Goal: Task Accomplishment & Management: Manage account settings

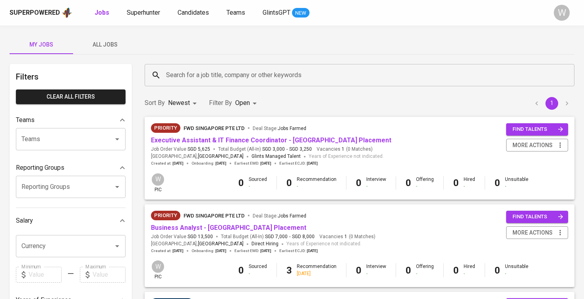
click at [193, 75] on input "Search for a job title, company or other keywords" at bounding box center [361, 75] width 395 height 15
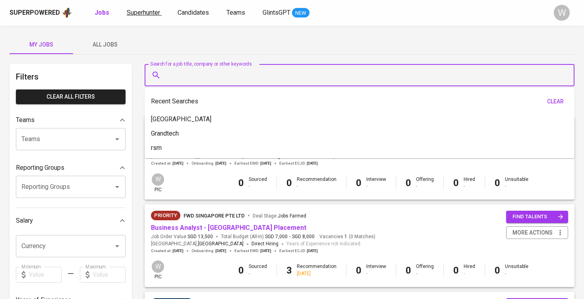
click at [149, 16] on span "Superhunter" at bounding box center [143, 13] width 33 height 8
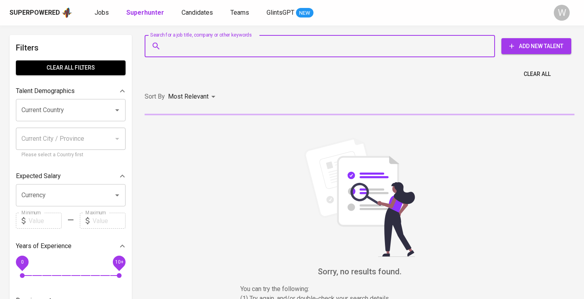
click at [190, 42] on input "Search for a job title, company or other keywords" at bounding box center [321, 46] width 315 height 15
paste input "/ kellyseah72@gmail.com"
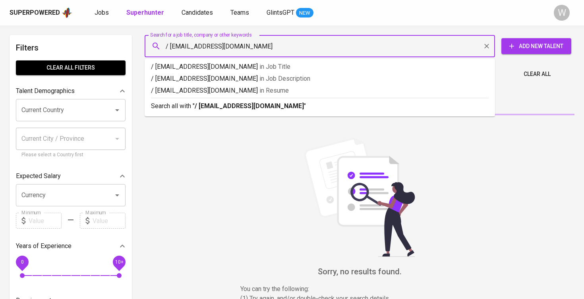
click at [172, 44] on input "/ kellyseah72@gmail.com" at bounding box center [321, 46] width 315 height 15
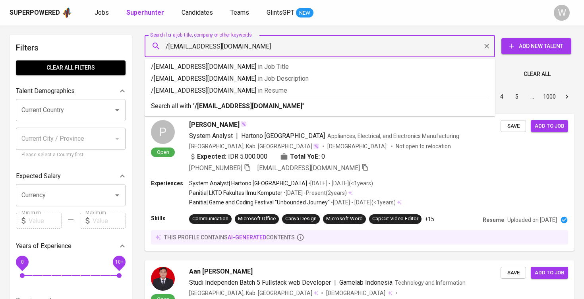
type input "[EMAIL_ADDRESS][DOMAIN_NAME]"
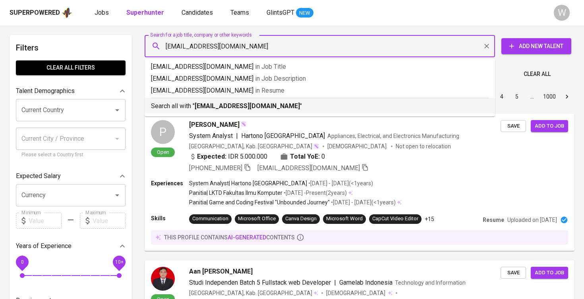
click at [232, 101] on div "Search all with " kellyseah72@gmail.com "" at bounding box center [320, 104] width 338 height 13
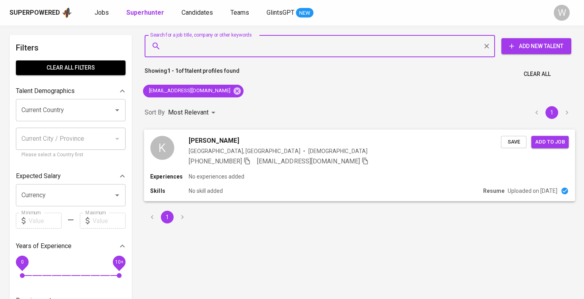
click at [510, 143] on span "Save" at bounding box center [513, 141] width 17 height 9
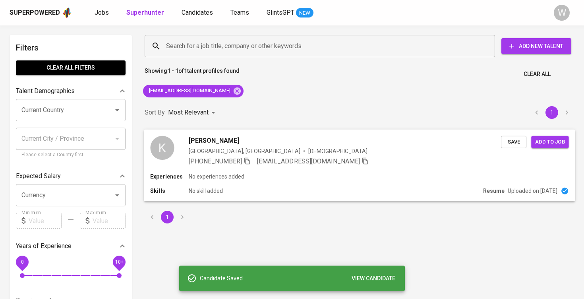
click at [553, 139] on span "Add to job" at bounding box center [549, 141] width 29 height 9
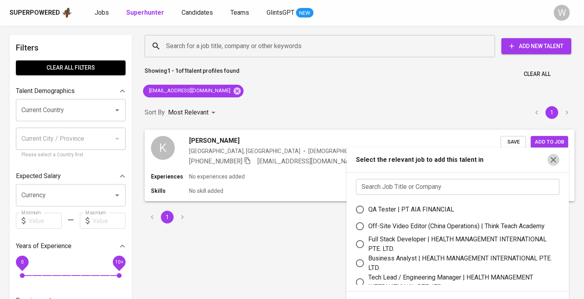
click at [552, 161] on icon "button" at bounding box center [553, 160] width 6 height 6
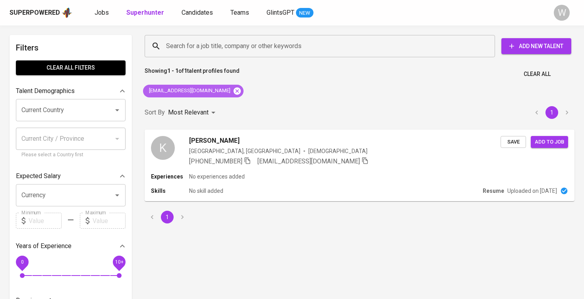
click at [233, 92] on icon at bounding box center [236, 90] width 7 height 7
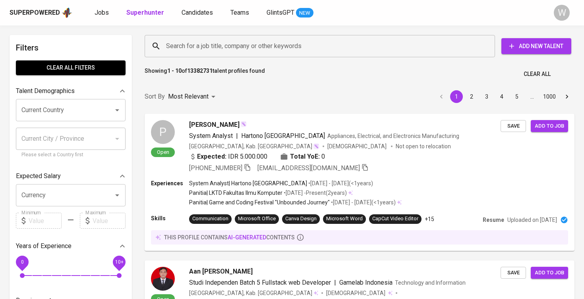
click at [288, 40] on input "Search for a job title, company or other keywords" at bounding box center [321, 46] width 315 height 15
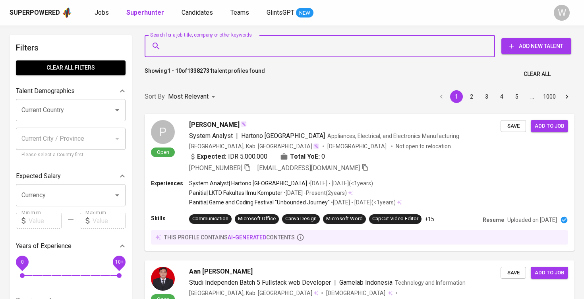
paste input "[EMAIL_ADDRESS][DOMAIN_NAME]"
type input "[EMAIL_ADDRESS][DOMAIN_NAME]"
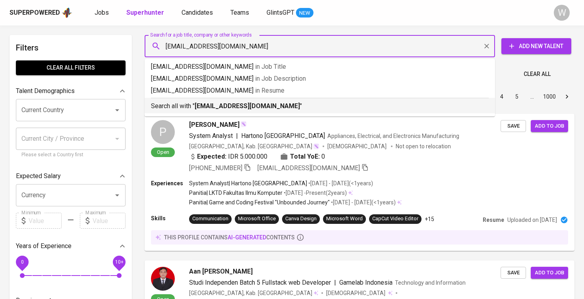
click at [259, 109] on b "[EMAIL_ADDRESS][DOMAIN_NAME]" at bounding box center [247, 106] width 105 height 8
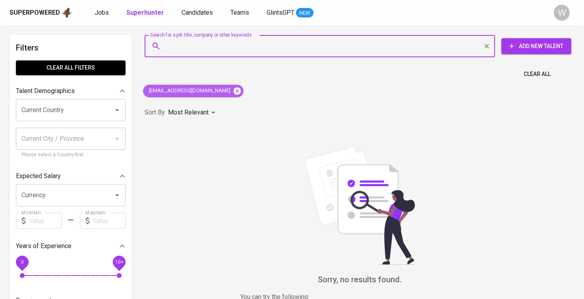
click at [233, 88] on icon at bounding box center [236, 90] width 7 height 7
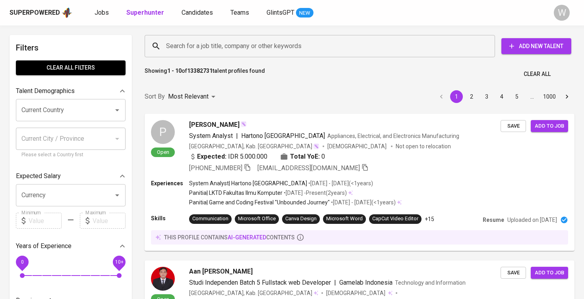
click at [529, 45] on span "Add New Talent" at bounding box center [535, 46] width 57 height 10
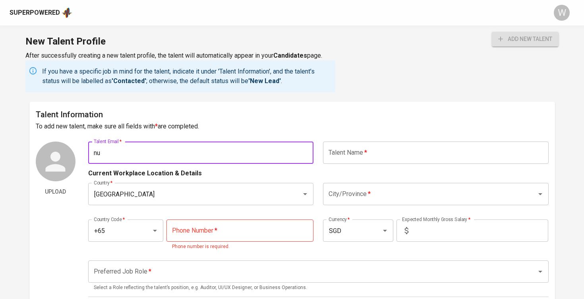
type input "n"
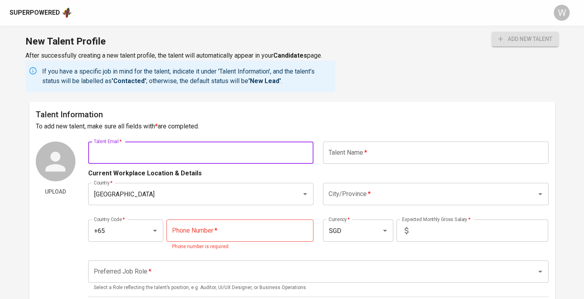
type input "n"
click at [338, 164] on div "Current Workplace Location & Details" at bounding box center [318, 171] width 460 height 14
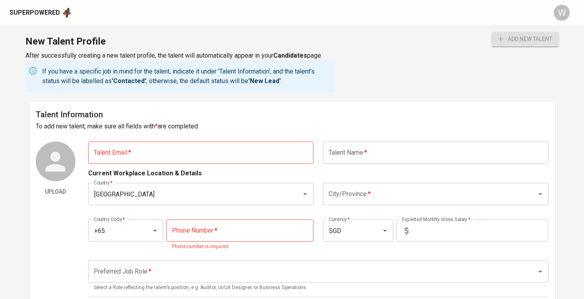
click at [223, 149] on input "text" at bounding box center [201, 152] width 226 height 22
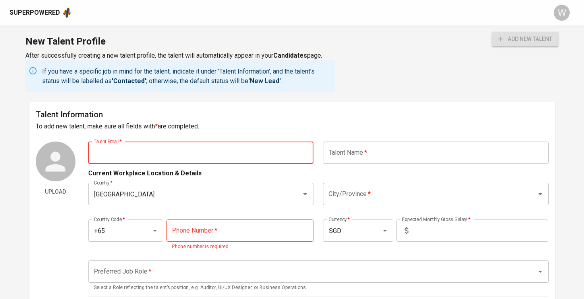
paste input "[EMAIL_ADDRESS][DOMAIN_NAME]"
type input "[EMAIL_ADDRESS][DOMAIN_NAME]"
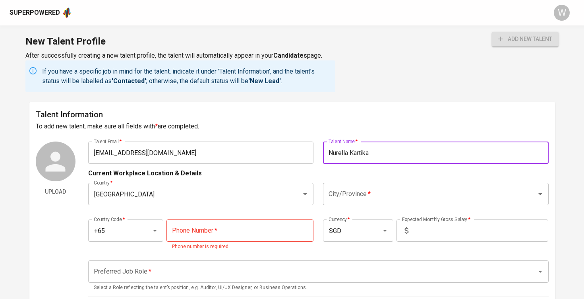
click at [366, 203] on div "City/Province *" at bounding box center [436, 194] width 226 height 22
type input "Nurella Kartika"
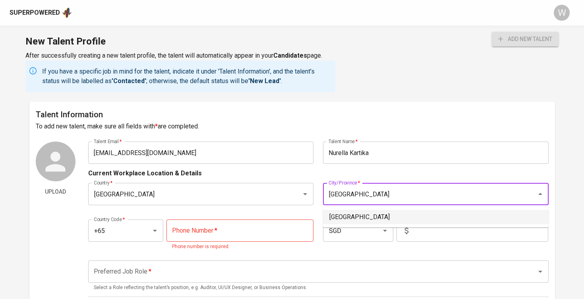
click at [336, 212] on li "[GEOGRAPHIC_DATA]" at bounding box center [436, 217] width 226 height 14
type input "[GEOGRAPHIC_DATA]"
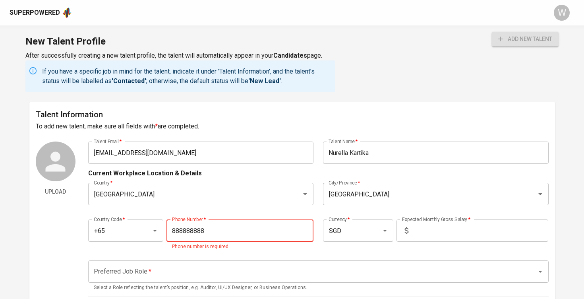
click at [465, 247] on div "Expected Monthly Gross Salary   * Expected Monthly Gross Salary *" at bounding box center [471, 234] width 153 height 31
click at [278, 220] on input "888888888" at bounding box center [239, 230] width 147 height 22
type input "888-888-8888"
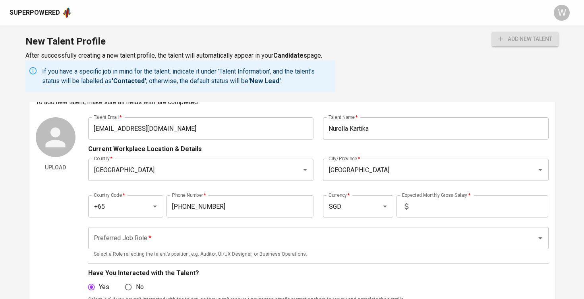
scroll to position [64, 0]
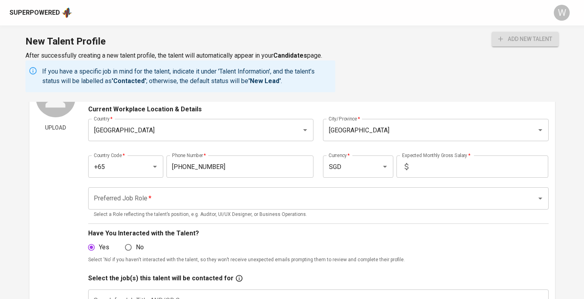
click at [448, 173] on input "text" at bounding box center [479, 166] width 137 height 22
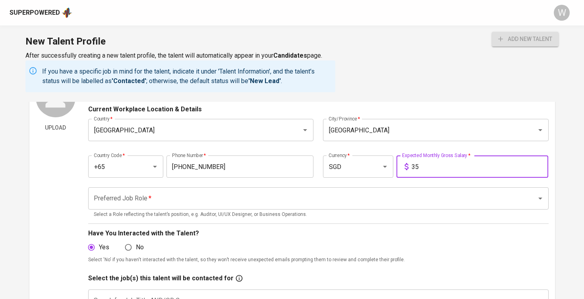
type input "3"
type input "40,000"
click at [384, 207] on div "Preferred Job Role *" at bounding box center [318, 198] width 460 height 22
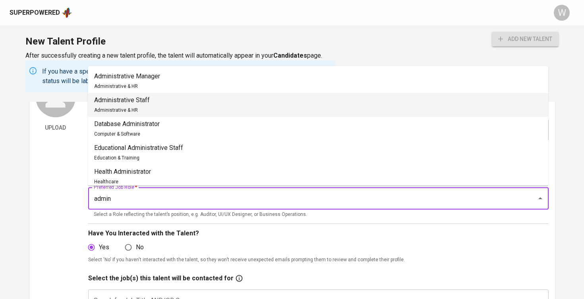
click at [256, 100] on li "Administrative Staff Administrative & HR" at bounding box center [318, 105] width 460 height 24
type input "Administrative Staff"
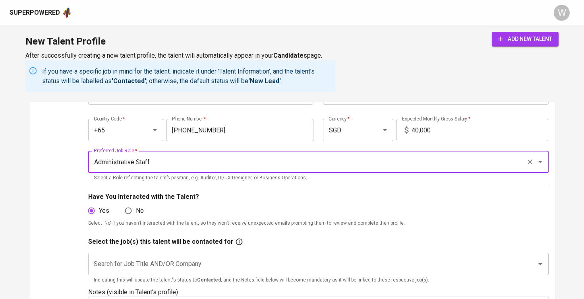
scroll to position [106, 0]
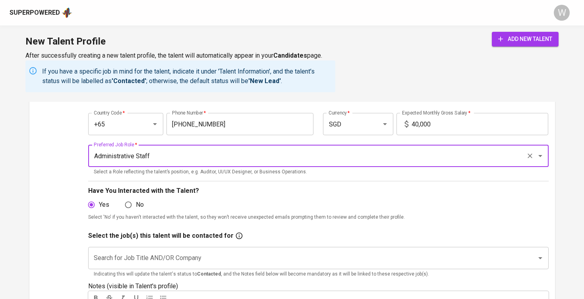
click at [308, 247] on div "Search for Job Title AND/OR Company" at bounding box center [318, 258] width 460 height 22
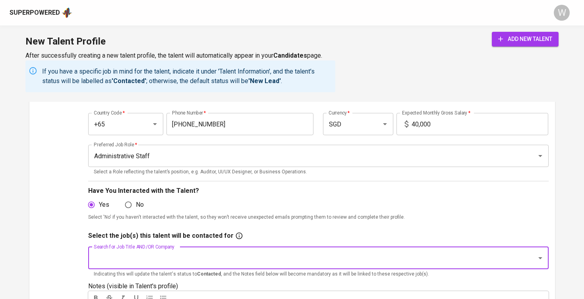
type input "-"
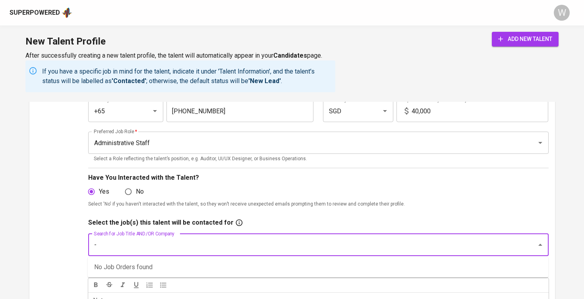
scroll to position [125, 0]
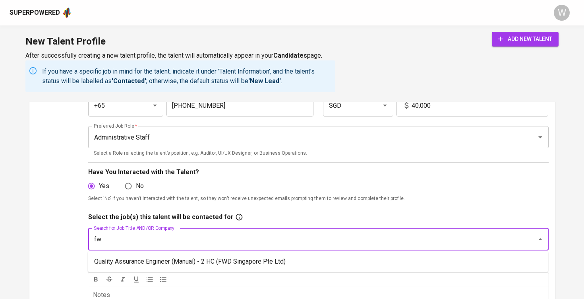
type input "f"
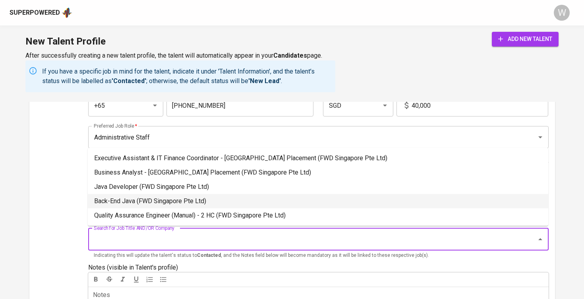
scroll to position [127, 0]
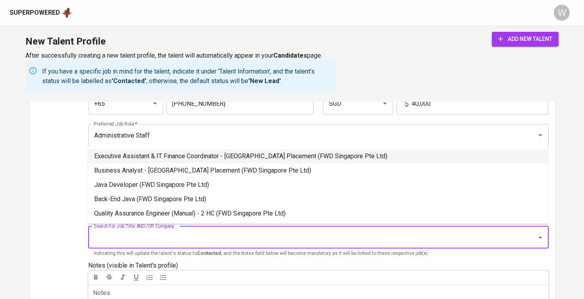
click at [190, 154] on li "Executive Assistant & IT Finance Coordinator - Singapore Placement (FWD Singapo…" at bounding box center [318, 156] width 460 height 14
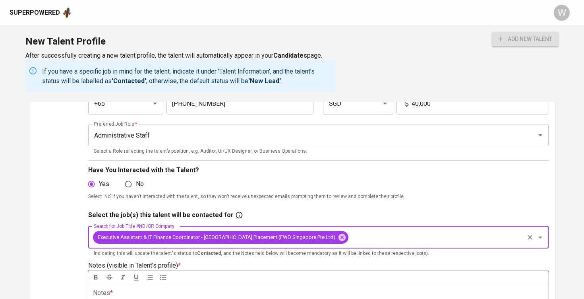
click at [302, 281] on div at bounding box center [318, 277] width 460 height 14
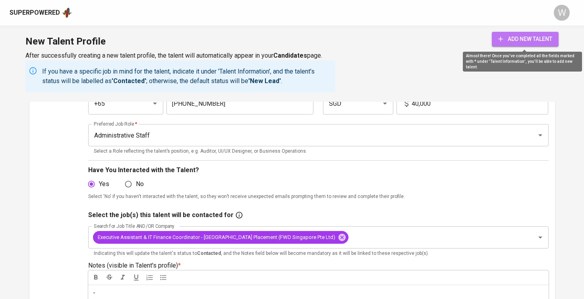
click at [518, 37] on span "add new talent" at bounding box center [525, 39] width 54 height 10
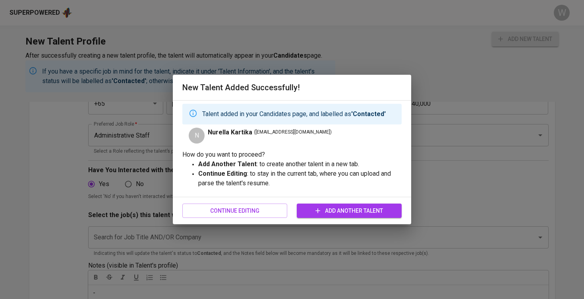
click at [352, 213] on span "Add Another Talent" at bounding box center [349, 211] width 92 height 10
click at [269, 207] on span "Continue Editing" at bounding box center [235, 211] width 92 height 10
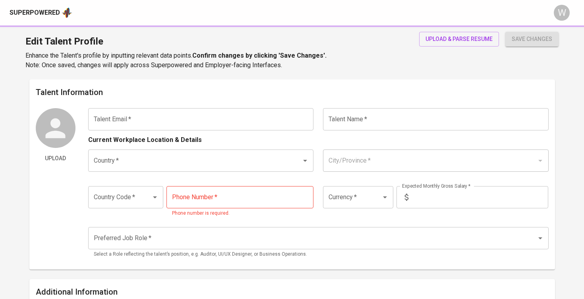
type input "[EMAIL_ADDRESS][DOMAIN_NAME]"
type input "Nurella Kartika"
type input "[GEOGRAPHIC_DATA]"
type input "+65"
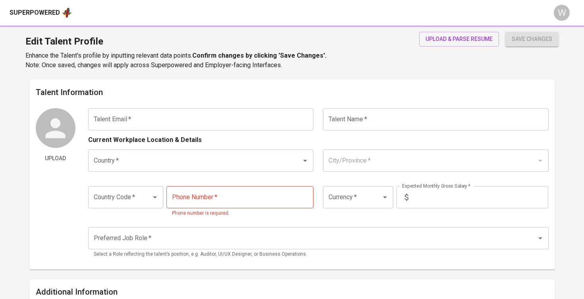
type input "888-888-8888"
type input "SGD"
type input "40,000"
type input "Administrative Staff"
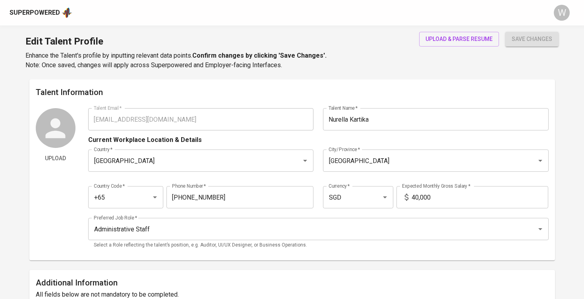
click at [55, 16] on div "Superpowered" at bounding box center [35, 12] width 50 height 9
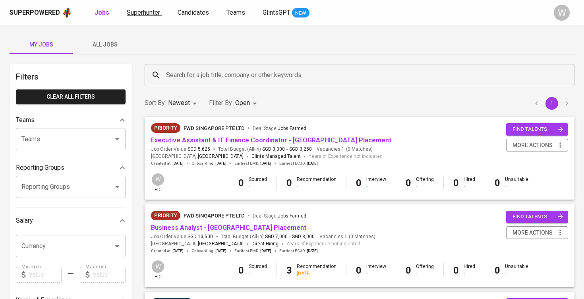
click at [148, 15] on span "Superhunter" at bounding box center [143, 13] width 33 height 8
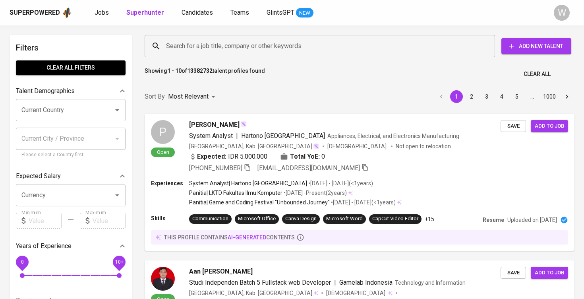
click at [217, 48] on input "Search for a job title, company or other keywords" at bounding box center [321, 46] width 315 height 15
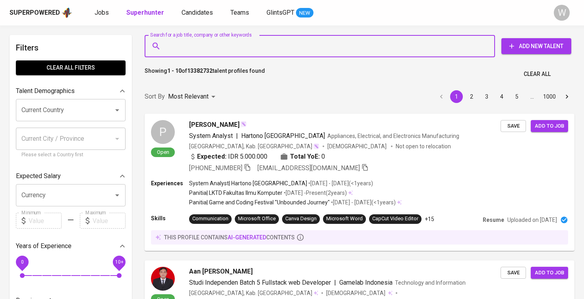
paste input "[EMAIL_ADDRESS][DOMAIN_NAME]"
type input "[EMAIL_ADDRESS][DOMAIN_NAME]"
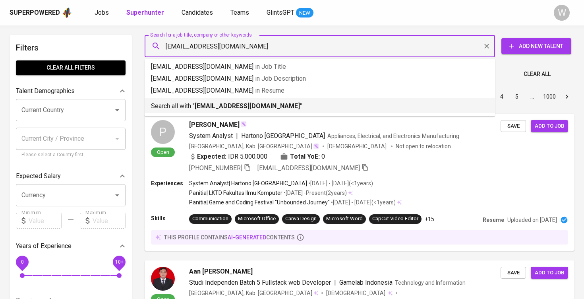
click at [249, 111] on li "Search all with " aisha939@live.com "" at bounding box center [320, 105] width 350 height 15
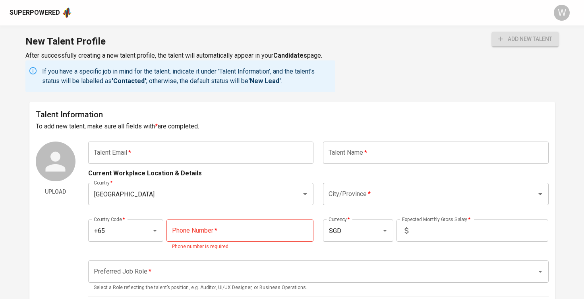
click at [41, 15] on div "Superpowered" at bounding box center [35, 12] width 50 height 9
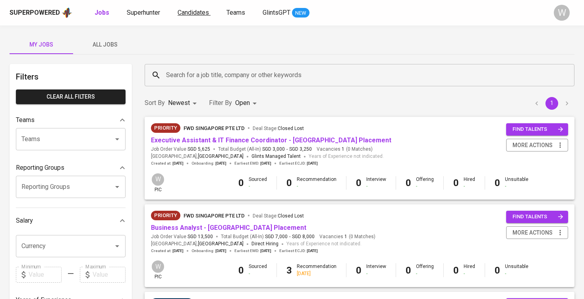
click at [196, 12] on span "Candidates" at bounding box center [193, 13] width 31 height 8
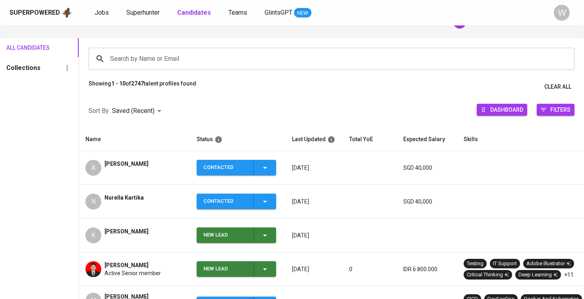
scroll to position [41, 0]
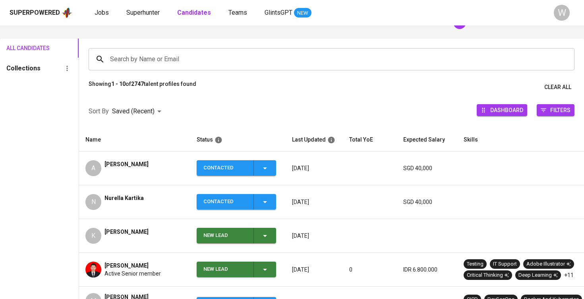
click at [260, 232] on icon "button" at bounding box center [265, 236] width 10 height 10
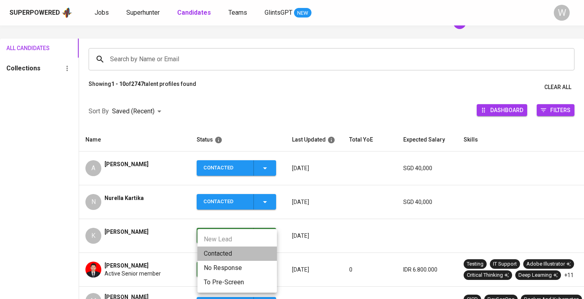
click at [238, 249] on li "Contacted" at bounding box center [236, 253] width 79 height 14
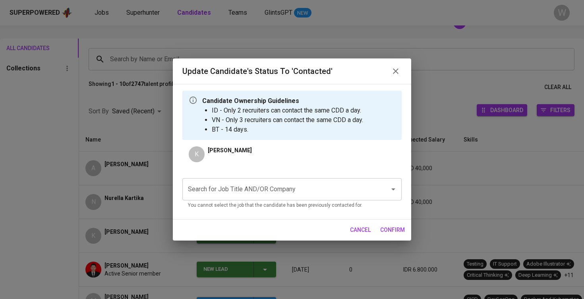
click at [235, 196] on input "Search for Job Title AND/OR Company" at bounding box center [281, 188] width 190 height 15
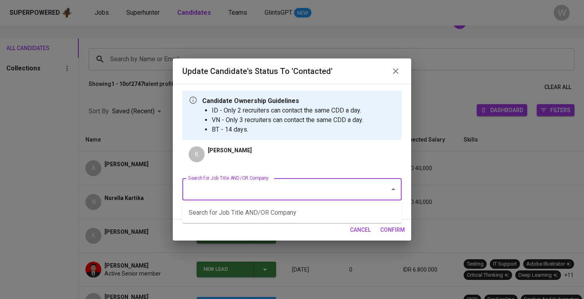
type input "f"
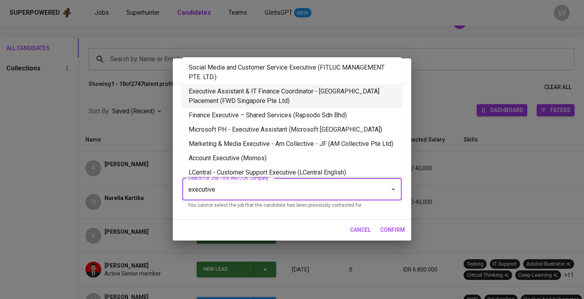
click at [245, 102] on li "Executive Assistant & IT Finance Coordinator - Singapore Placement (FWD Singapo…" at bounding box center [291, 96] width 219 height 24
type input "executive"
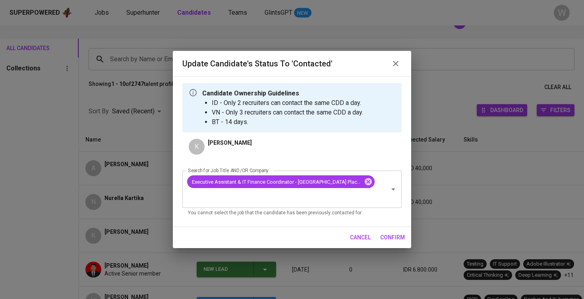
click at [397, 239] on span "confirm" at bounding box center [392, 237] width 25 height 10
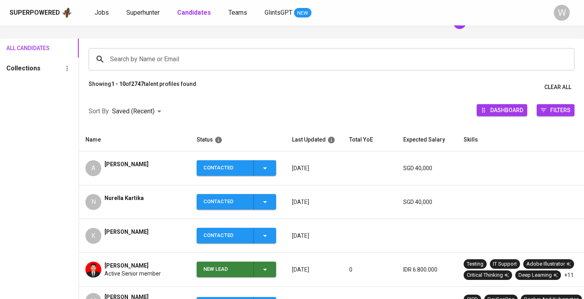
click at [131, 219] on td "K Kelly Seah" at bounding box center [134, 236] width 111 height 34
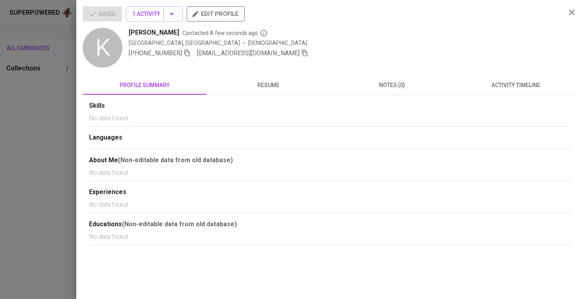
click at [257, 59] on div "Kelly Seah Contacted A few seconds ago Singapore, Singapore Female +65 9782-610…" at bounding box center [344, 48] width 430 height 41
click at [258, 58] on div "Kelly Seah Contacted A few seconds ago Singapore, Singapore Female +65 9782-610…" at bounding box center [344, 48] width 430 height 41
click at [301, 54] on icon "button" at bounding box center [304, 52] width 7 height 7
click at [74, 107] on div at bounding box center [292, 149] width 584 height 299
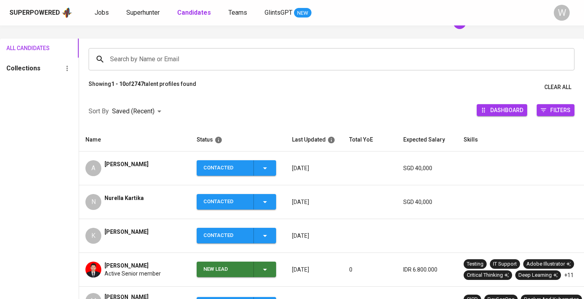
click at [157, 200] on div "N Nurella Kartika" at bounding box center [134, 202] width 98 height 16
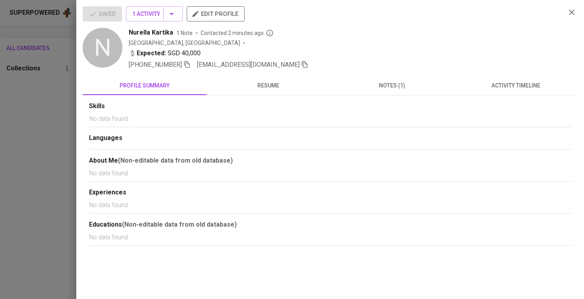
click at [301, 65] on icon "button" at bounding box center [304, 64] width 7 height 7
click at [44, 122] on div at bounding box center [292, 149] width 584 height 299
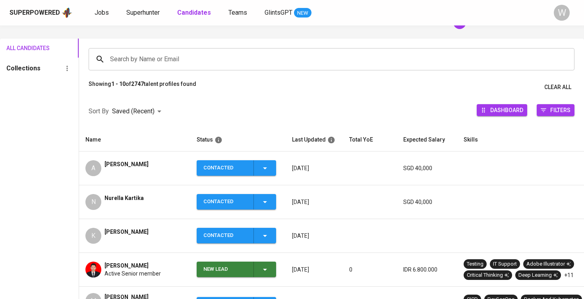
click at [145, 163] on div "A Aisha Parveb" at bounding box center [134, 168] width 98 height 16
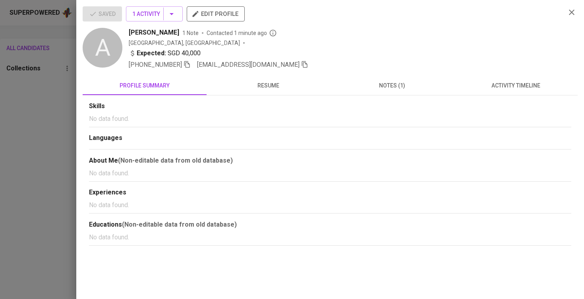
click at [302, 64] on icon "button" at bounding box center [305, 64] width 6 height 7
click at [58, 65] on div at bounding box center [292, 149] width 584 height 299
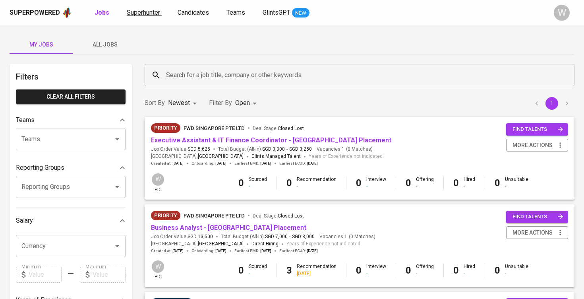
click at [158, 9] on span "Superhunter" at bounding box center [143, 13] width 33 height 8
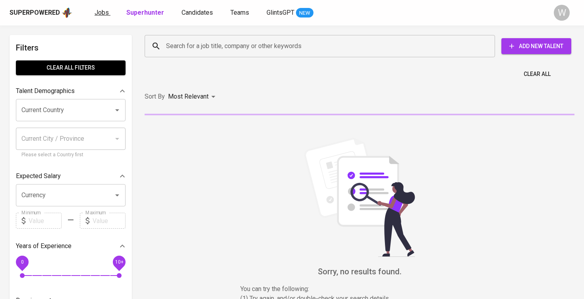
click at [105, 15] on span "Jobs" at bounding box center [102, 13] width 14 height 8
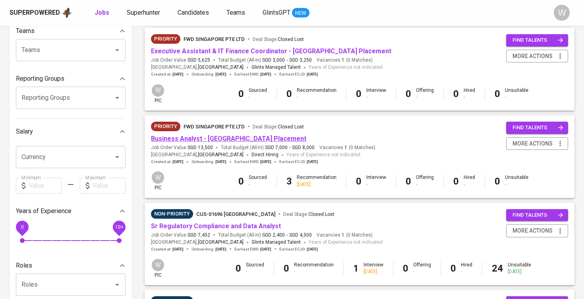
scroll to position [78, 0]
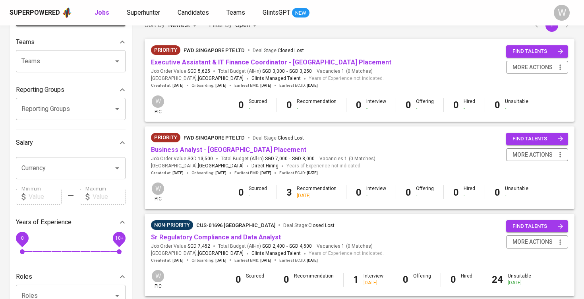
click at [209, 63] on link "Executive Assistant & IT Finance Coordinator - [GEOGRAPHIC_DATA] Placement" at bounding box center [271, 62] width 240 height 8
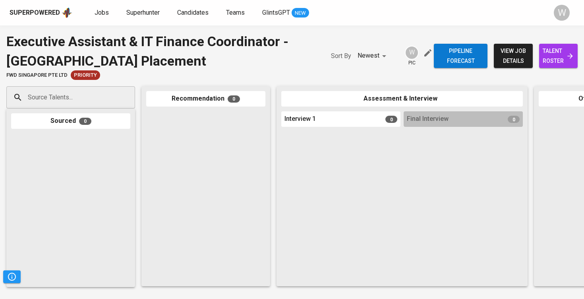
click at [108, 105] on div "Source Talents..." at bounding box center [70, 97] width 129 height 22
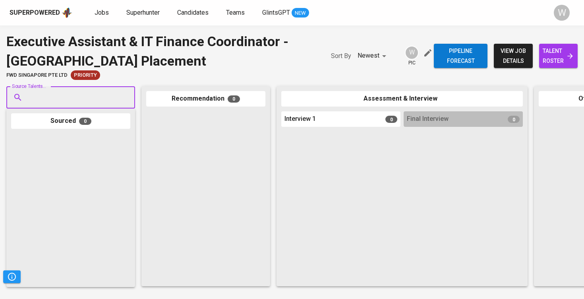
paste input "[EMAIL_ADDRESS][DOMAIN_NAME]"
type input "[EMAIL_ADDRESS][DOMAIN_NAME]"
click at [88, 114] on li "A Aisha Parveb aisha939@live.com" at bounding box center [70, 123] width 129 height 21
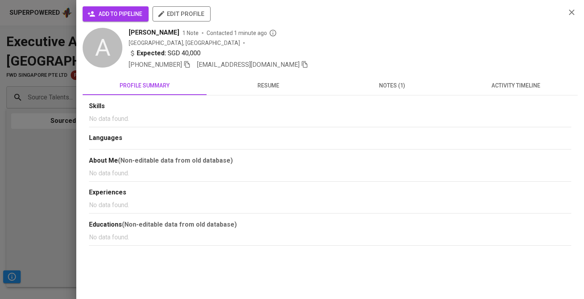
click at [127, 20] on button "add to pipeline" at bounding box center [116, 13] width 66 height 15
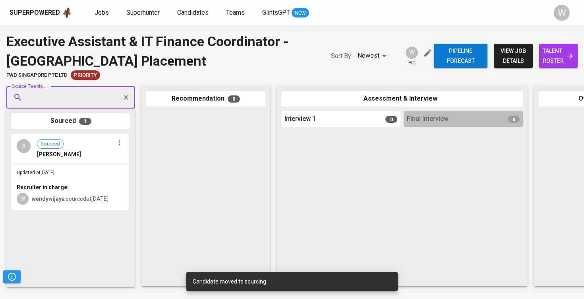
paste input "[EMAIL_ADDRESS][DOMAIN_NAME]"
type input "[EMAIL_ADDRESS][DOMAIN_NAME]"
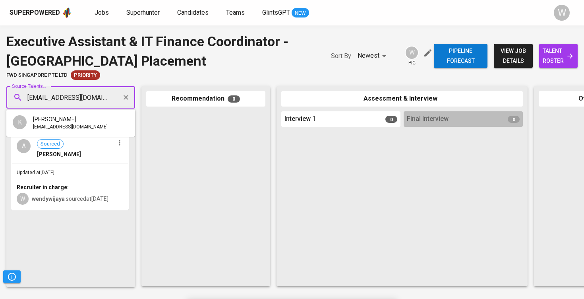
click at [66, 121] on div "[PERSON_NAME]" at bounding box center [70, 119] width 75 height 8
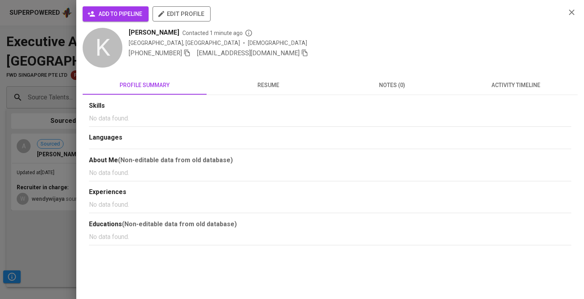
click at [124, 21] on button "add to pipeline" at bounding box center [116, 13] width 66 height 15
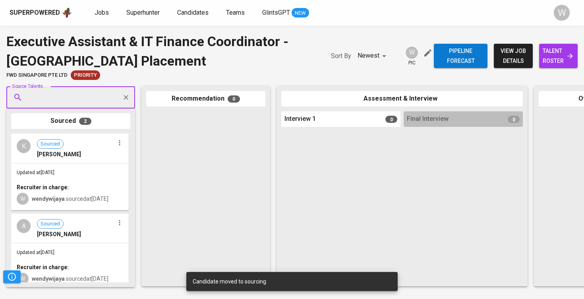
paste input "[EMAIL_ADDRESS][DOMAIN_NAME]"
type input "[EMAIL_ADDRESS][DOMAIN_NAME]"
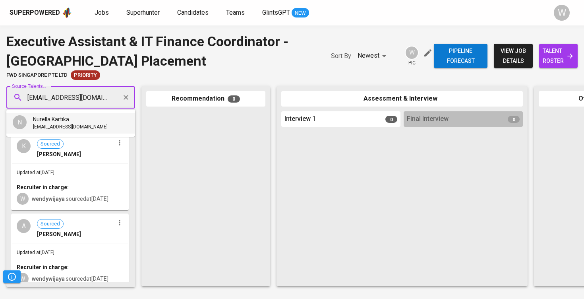
click at [87, 116] on div "Nurella Kartika" at bounding box center [70, 119] width 75 height 8
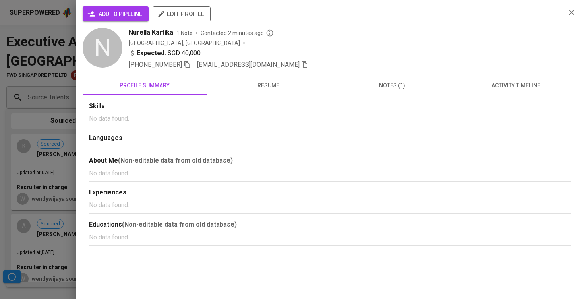
click at [120, 13] on span "add to pipeline" at bounding box center [115, 14] width 53 height 10
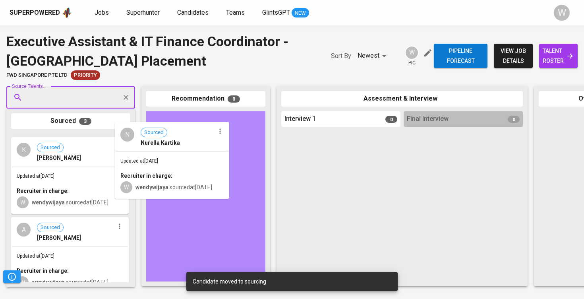
drag, startPoint x: 64, startPoint y: 209, endPoint x: 172, endPoint y: 198, distance: 109.3
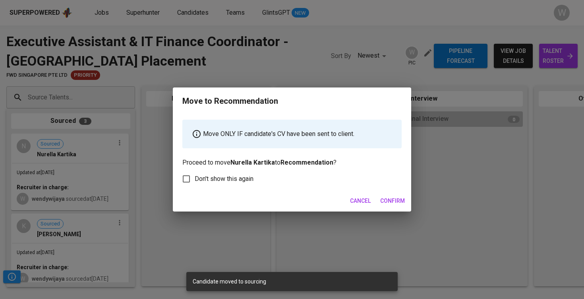
click at [396, 206] on button "Confirm" at bounding box center [392, 200] width 31 height 15
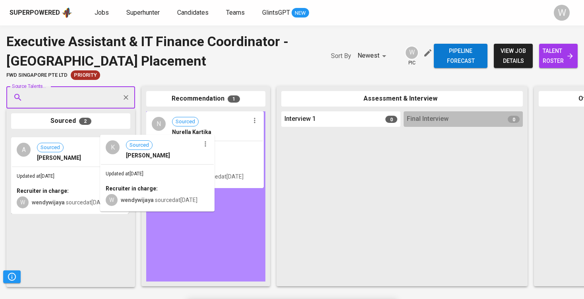
drag, startPoint x: 117, startPoint y: 186, endPoint x: 215, endPoint y: 187, distance: 98.1
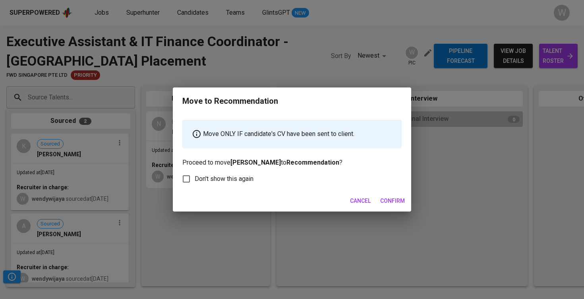
click at [391, 198] on span "Confirm" at bounding box center [392, 201] width 25 height 10
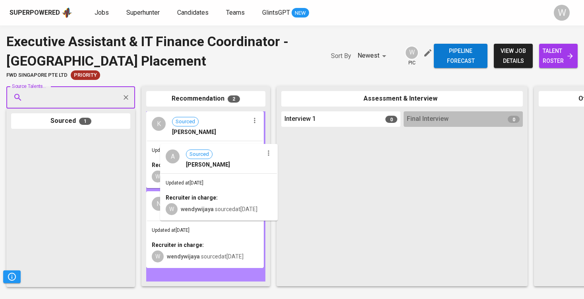
drag, startPoint x: 37, startPoint y: 179, endPoint x: 183, endPoint y: 191, distance: 146.6
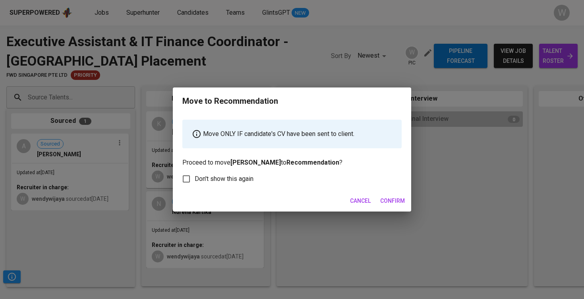
click at [387, 196] on span "Confirm" at bounding box center [392, 201] width 25 height 10
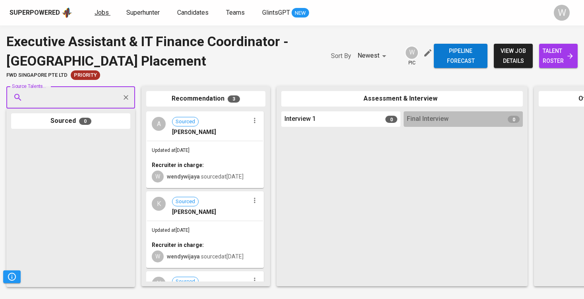
click at [101, 17] on link "Jobs" at bounding box center [103, 13] width 16 height 10
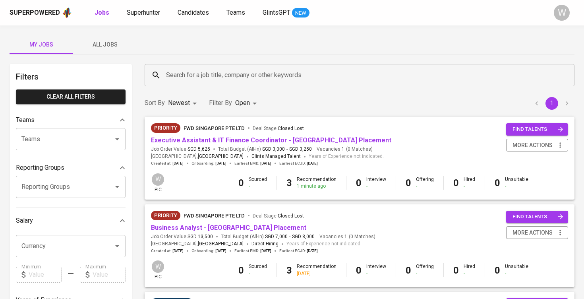
click at [111, 51] on button "All Jobs" at bounding box center [105, 44] width 64 height 19
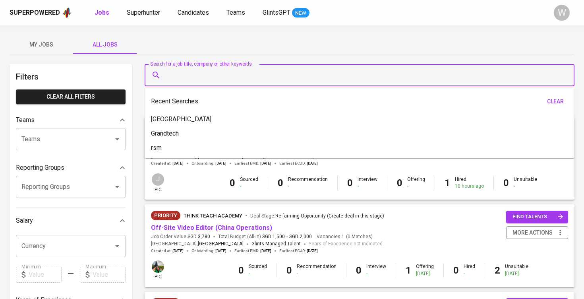
click at [197, 79] on input "Search for a job title, company or other keywords" at bounding box center [361, 75] width 395 height 15
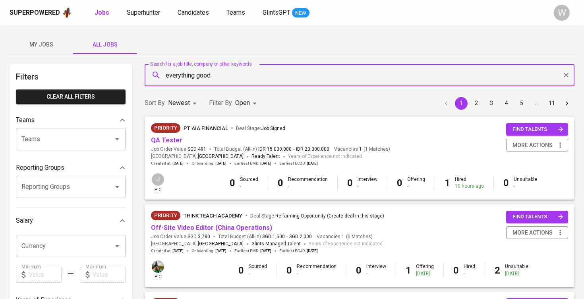
type input "everything good"
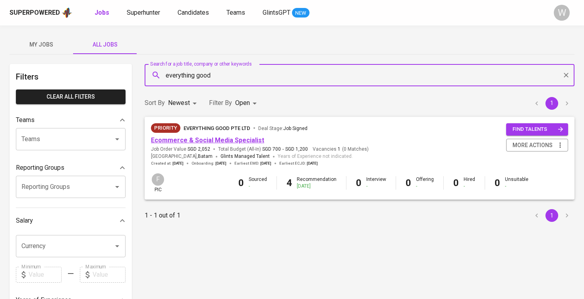
click at [189, 139] on link "Ecommerce & Social Media Specialist" at bounding box center [207, 140] width 113 height 8
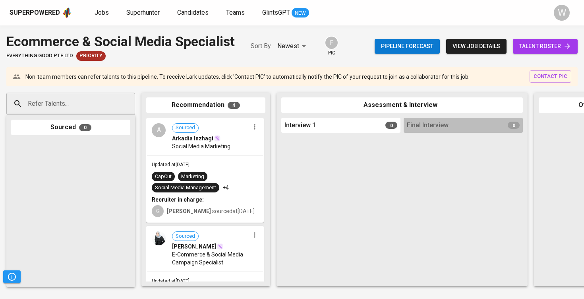
click at [550, 56] on div "Pipeline forecast view job details talent roster" at bounding box center [475, 46] width 203 height 29
click at [542, 48] on span "talent roster" at bounding box center [545, 46] width 52 height 10
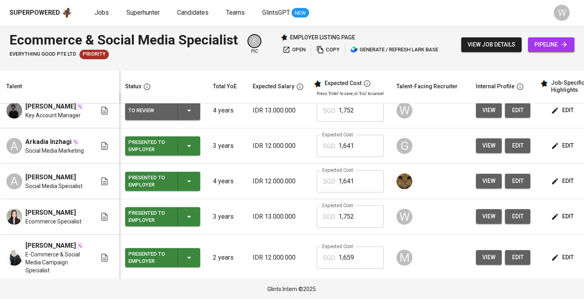
scroll to position [0, 0]
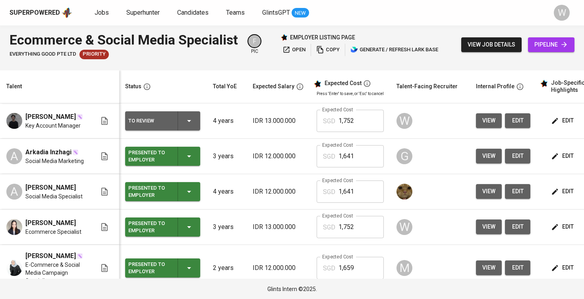
click at [479, 227] on button "view" at bounding box center [489, 226] width 26 height 15
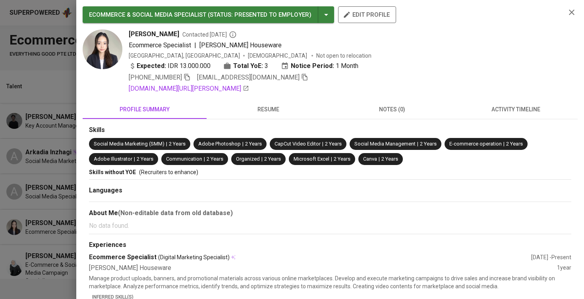
click at [301, 78] on icon "button" at bounding box center [304, 76] width 7 height 7
click at [23, 101] on div at bounding box center [292, 149] width 584 height 299
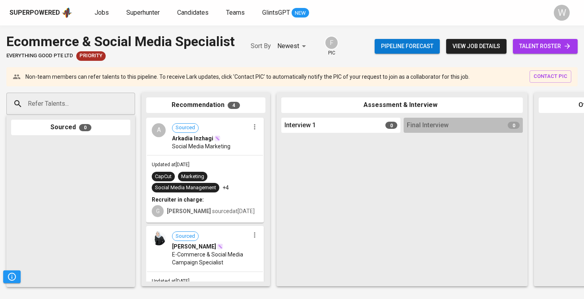
click at [75, 93] on div "Refer Talents..." at bounding box center [70, 104] width 129 height 22
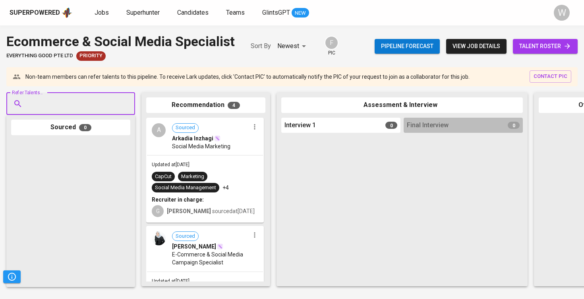
paste input "[EMAIL_ADDRESS][DOMAIN_NAME]"
type input "[EMAIL_ADDRESS][DOMAIN_NAME]"
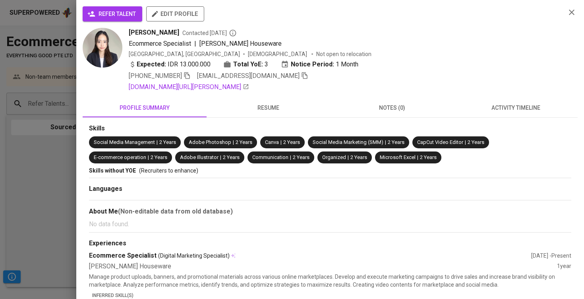
click at [127, 8] on button "refer talent" at bounding box center [113, 13] width 60 height 15
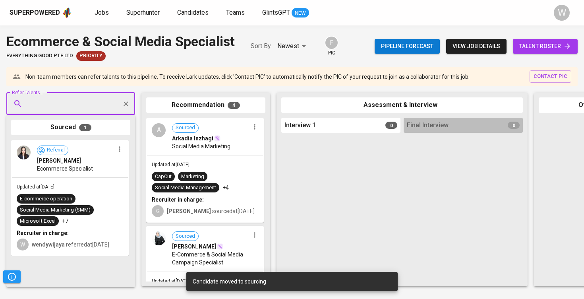
click at [136, 0] on div "Superpowered Jobs Superhunter Candidates Teams GlintsGPT NEW W" at bounding box center [292, 12] width 584 height 25
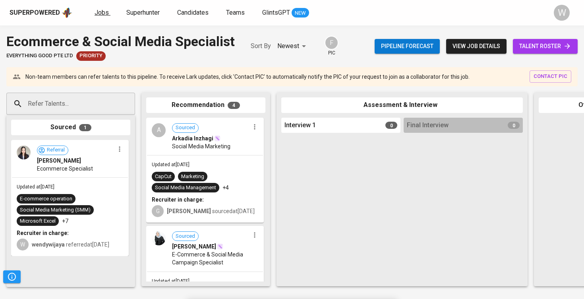
click at [104, 15] on span "Jobs" at bounding box center [102, 13] width 14 height 8
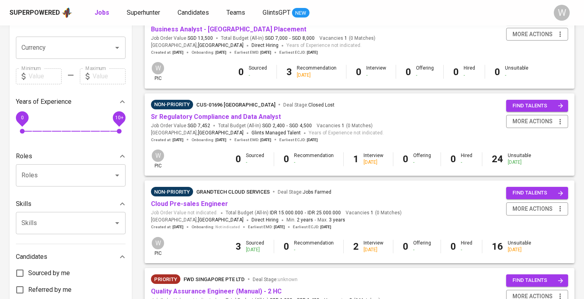
scroll to position [208, 0]
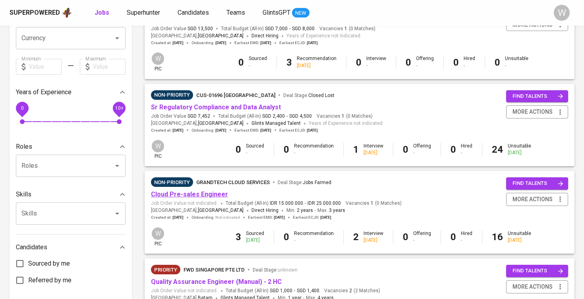
click at [203, 191] on link "Cloud Pre-sales Engineer" at bounding box center [189, 194] width 77 height 8
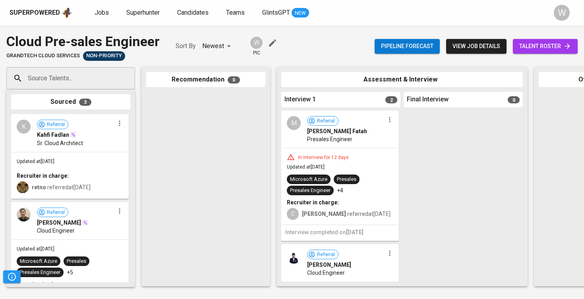
click at [538, 44] on span "talent roster" at bounding box center [545, 46] width 52 height 10
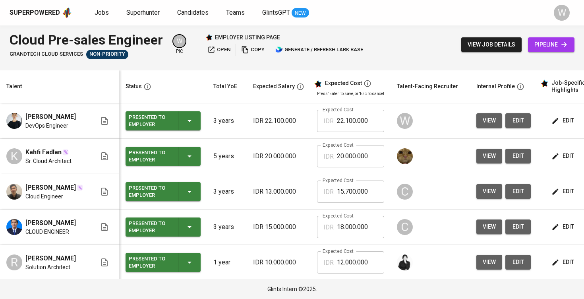
click at [482, 122] on span "view" at bounding box center [488, 121] width 13 height 10
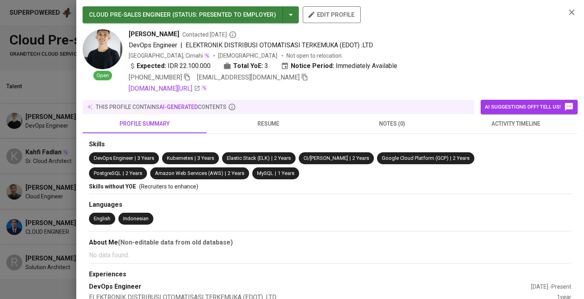
click at [301, 76] on icon "button" at bounding box center [304, 76] width 7 height 7
click at [64, 103] on div at bounding box center [292, 149] width 584 height 299
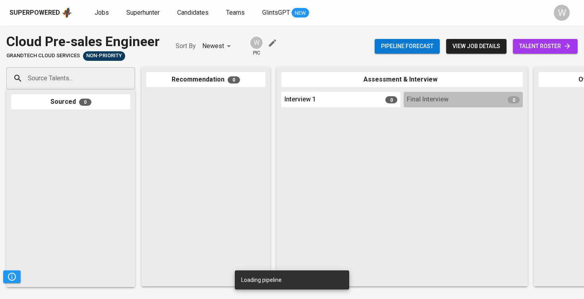
click at [54, 81] on input "Source Talents..." at bounding box center [67, 78] width 83 height 15
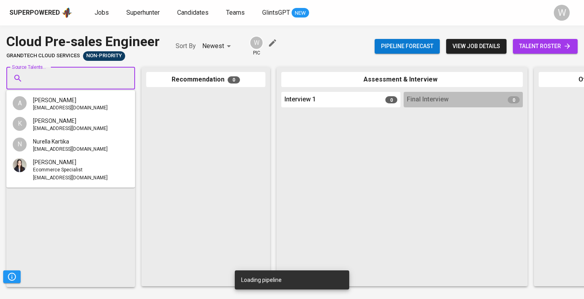
paste input "[EMAIL_ADDRESS][DOMAIN_NAME]"
type input "[EMAIL_ADDRESS][DOMAIN_NAME]"
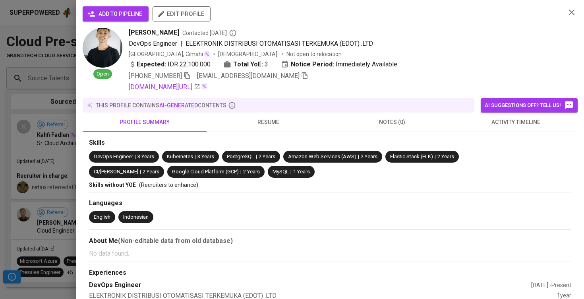
click at [127, 10] on span "add to pipeline" at bounding box center [115, 14] width 53 height 10
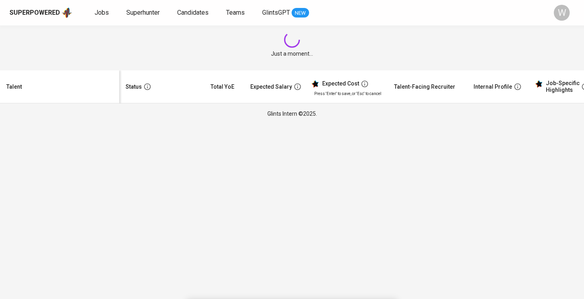
click at [105, 124] on html "Superpowered Jobs Superhunter Candidates Teams GlintsGPT NEW W Just a moment...…" at bounding box center [292, 62] width 584 height 124
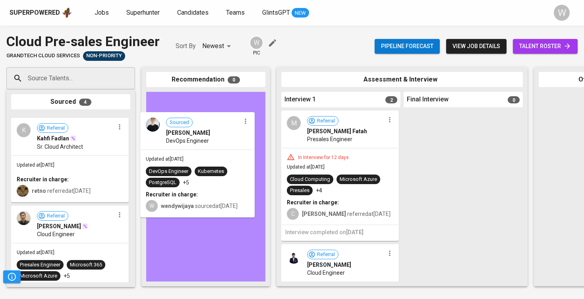
drag, startPoint x: 47, startPoint y: 149, endPoint x: 179, endPoint y: 147, distance: 131.5
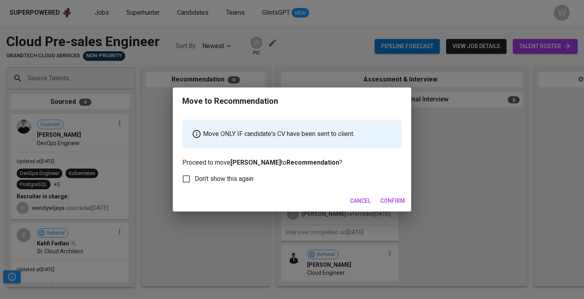
click at [387, 198] on span "Confirm" at bounding box center [392, 201] width 25 height 10
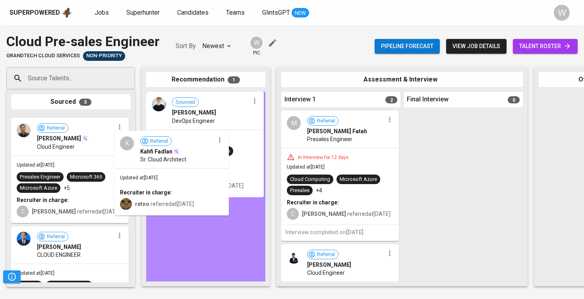
drag, startPoint x: 75, startPoint y: 153, endPoint x: 187, endPoint y: 168, distance: 113.7
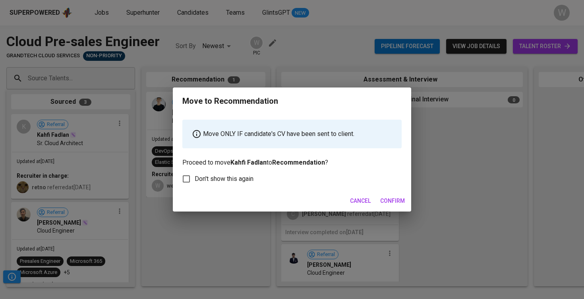
click at [389, 195] on button "Confirm" at bounding box center [392, 200] width 31 height 15
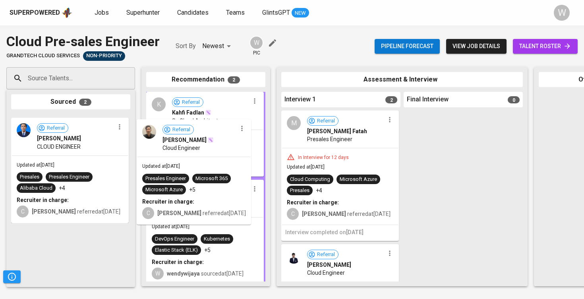
drag, startPoint x: 58, startPoint y: 162, endPoint x: 187, endPoint y: 167, distance: 130.0
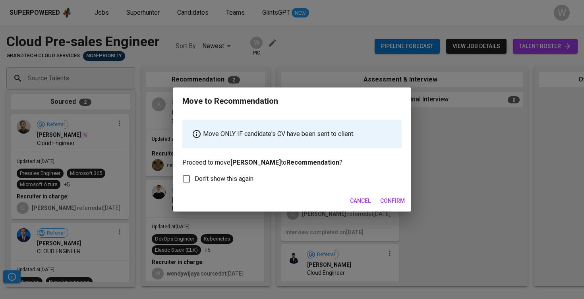
click at [392, 203] on span "Confirm" at bounding box center [392, 201] width 25 height 10
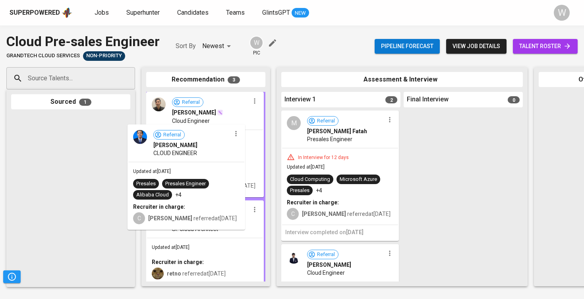
drag, startPoint x: 67, startPoint y: 167, endPoint x: 199, endPoint y: 176, distance: 132.6
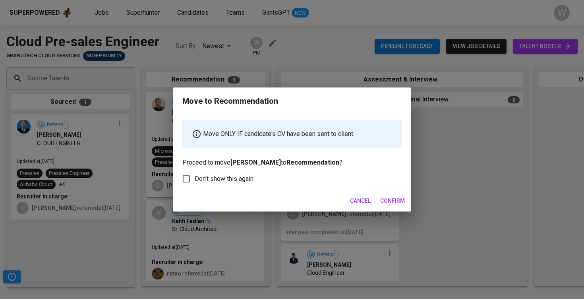
click at [388, 197] on span "Confirm" at bounding box center [392, 201] width 25 height 10
